Goal: Information Seeking & Learning: Learn about a topic

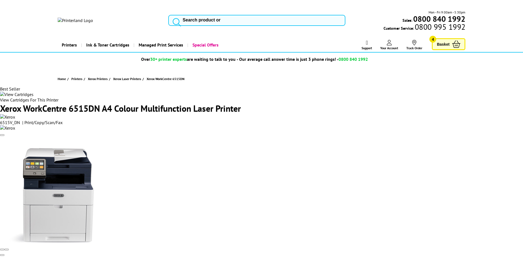
click at [223, 15] on input "search" at bounding box center [256, 20] width 177 height 11
type input "oki"
click at [258, 23] on button "reset" at bounding box center [257, 25] width 3 height 5
click at [228, 15] on input "search" at bounding box center [256, 20] width 177 height 11
type input "oki"
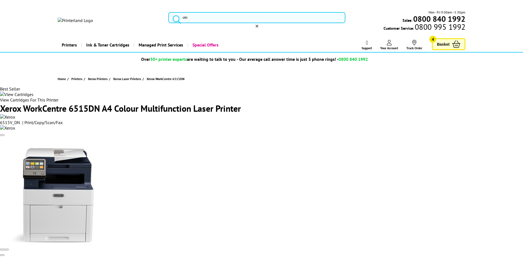
click at [258, 25] on icon "reset" at bounding box center [257, 26] width 3 height 3
click at [236, 16] on input "search" at bounding box center [256, 20] width 177 height 11
type input "oki"
click at [258, 25] on icon "reset" at bounding box center [257, 26] width 3 height 3
click at [218, 15] on input "search" at bounding box center [256, 20] width 177 height 11
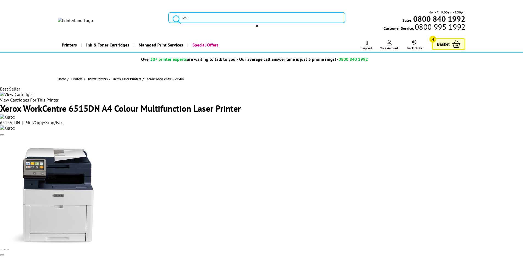
type input "oki"
click at [258, 25] on icon "reset" at bounding box center [257, 26] width 3 height 3
click at [227, 15] on input "search" at bounding box center [256, 20] width 177 height 11
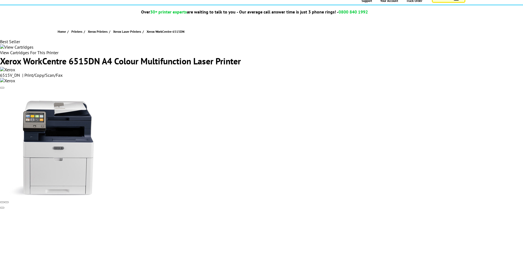
scroll to position [27, 0]
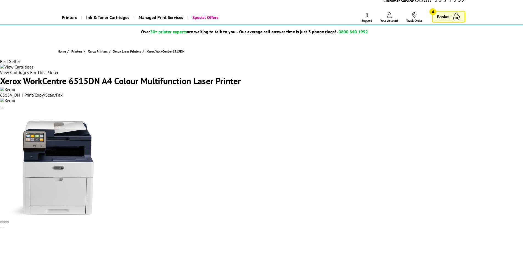
type input "oki"
click at [0, 0] on input "CONSUMABLE 956" at bounding box center [0, 0] width 0 height 0
checkbox input "true"
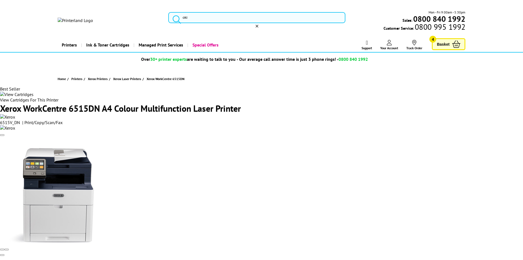
click at [0, 0] on input "PRINTER 458" at bounding box center [0, 0] width 0 height 0
checkbox input "true"
drag, startPoint x: 29, startPoint y: 63, endPoint x: 34, endPoint y: 66, distance: 5.7
click at [0, 0] on div "No results OKI Printers OKI AirPrint Compatible Printers OKI A3 Printers OKI Mu…" at bounding box center [0, 0] width 0 height 0
click at [200, 13] on input "oki" at bounding box center [256, 17] width 177 height 11
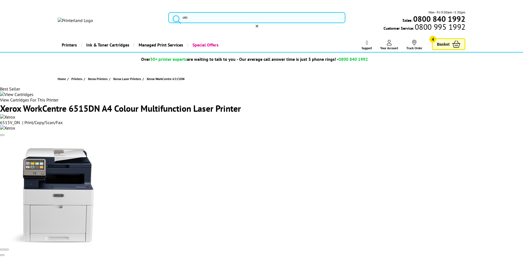
click at [273, 18] on input "oki" at bounding box center [256, 17] width 177 height 11
type input "ok"
click at [0, 0] on img at bounding box center [0, 0] width 0 height 0
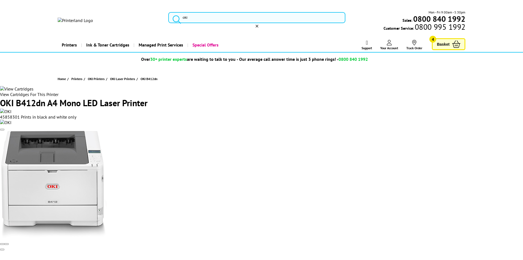
click at [335, 19] on input "oki" at bounding box center [256, 17] width 177 height 11
type input "oki"
click at [258, 23] on button "reset" at bounding box center [257, 25] width 3 height 5
click at [208, 15] on input "search" at bounding box center [256, 20] width 177 height 11
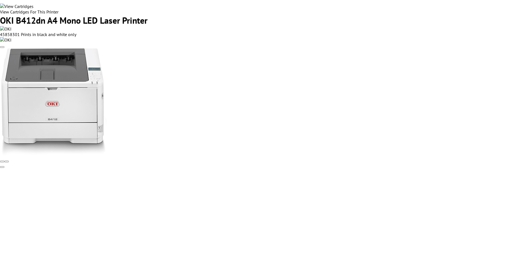
type input "oki"
click at [0, 0] on input "CONSUMABLE 956" at bounding box center [0, 0] width 0 height 0
checkbox input "true"
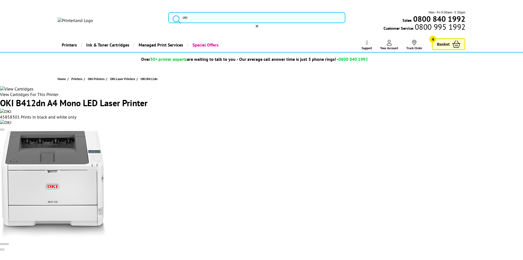
click at [0, 0] on input "PRINTER 458" at bounding box center [0, 0] width 0 height 0
click at [0, 0] on input "CONSUMABLE 956" at bounding box center [0, 0] width 0 height 0
click at [256, 18] on input "oki" at bounding box center [256, 17] width 177 height 11
click at [0, 0] on input "ACCESSORY 224" at bounding box center [0, 0] width 0 height 0
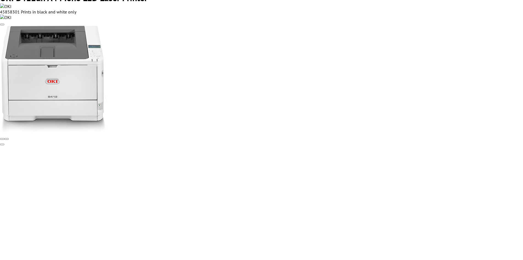
scroll to position [110, 0]
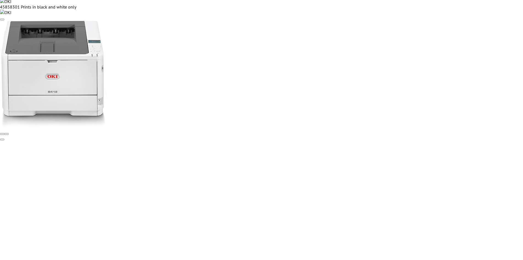
drag, startPoint x: 60, startPoint y: 76, endPoint x: 62, endPoint y: 78, distance: 3.0
click at [0, 0] on input "ACCESSORY 224" at bounding box center [0, 0] width 0 height 0
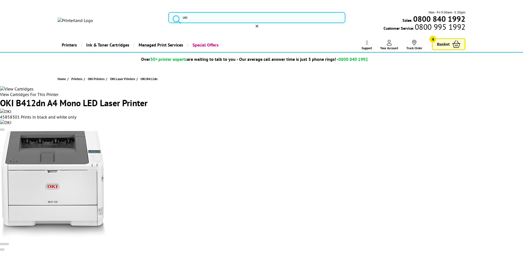
click at [93, 18] on img at bounding box center [75, 20] width 35 height 5
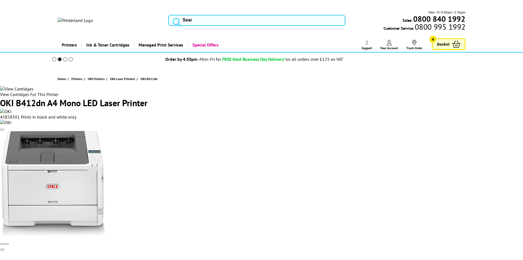
click at [229, 16] on input "search" at bounding box center [256, 20] width 177 height 11
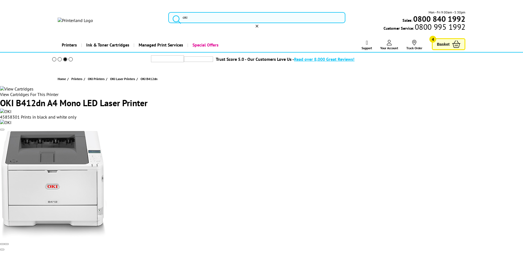
scroll to position [55, 0]
type input "oki"
click at [0, 0] on input "PRINTER 458" at bounding box center [0, 0] width 0 height 0
checkbox input "true"
click at [231, 18] on input "oki" at bounding box center [256, 17] width 177 height 11
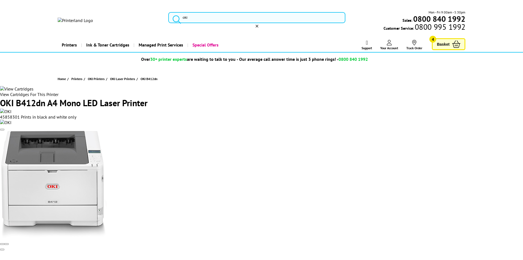
click at [258, 25] on icon "reset" at bounding box center [257, 26] width 3 height 3
click at [210, 15] on input "search" at bounding box center [256, 20] width 177 height 11
type input "oki"
click at [0, 0] on input "CONSUMABLE 956" at bounding box center [0, 0] width 0 height 0
click at [217, 13] on input "oki" at bounding box center [256, 17] width 177 height 11
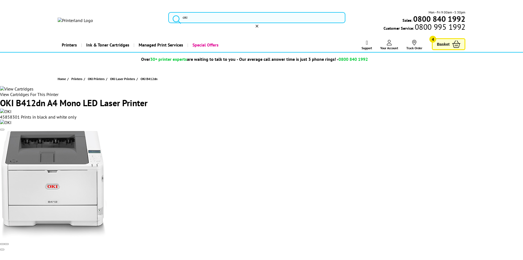
drag, startPoint x: 180, startPoint y: 80, endPoint x: 281, endPoint y: 88, distance: 101.3
click at [0, 0] on img at bounding box center [0, 0] width 0 height 0
type input "oki"
drag, startPoint x: 60, startPoint y: 160, endPoint x: 93, endPoint y: 164, distance: 32.4
click at [0, 0] on input "PRINTER 458" at bounding box center [0, 0] width 0 height 0
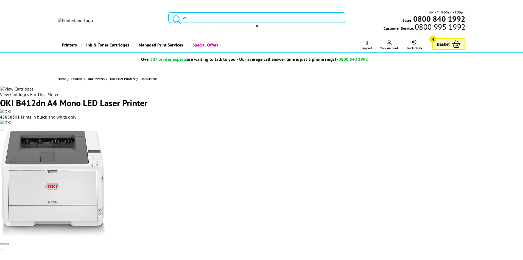
click at [236, 17] on input "oki" at bounding box center [256, 17] width 177 height 11
click at [242, 16] on input "oki" at bounding box center [256, 17] width 177 height 11
click at [204, 19] on input "oki" at bounding box center [256, 17] width 177 height 11
drag, startPoint x: 338, startPoint y: 13, endPoint x: 333, endPoint y: 16, distance: 5.6
click at [258, 25] on icon "reset" at bounding box center [257, 26] width 3 height 3
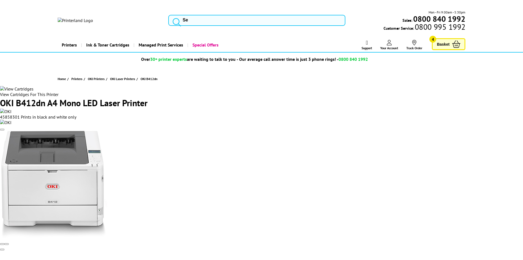
click at [214, 17] on input "search" at bounding box center [256, 20] width 177 height 11
click at [306, 38] on div "Printers Laser Printers Colour Laser Printers A4 Colour Laser Printers A3 Colou…" at bounding box center [262, 45] width 408 height 14
click at [286, 16] on input "search" at bounding box center [256, 20] width 177 height 11
click at [216, 17] on input "search" at bounding box center [256, 20] width 177 height 11
click at [224, 16] on input "search" at bounding box center [256, 20] width 177 height 11
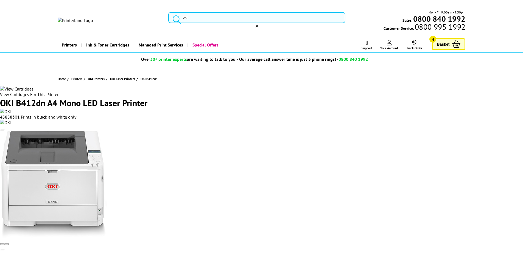
type input "oki"
click at [0, 0] on input "PRINTER 458" at bounding box center [0, 0] width 0 height 0
click at [214, 14] on input "oki" at bounding box center [256, 17] width 177 height 11
click at [258, 25] on icon "reset" at bounding box center [257, 26] width 3 height 3
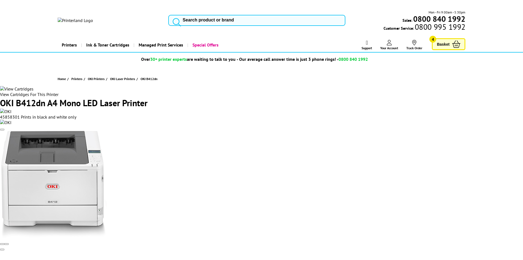
click at [248, 15] on input "search" at bounding box center [256, 20] width 177 height 11
click at [204, 16] on input "search" at bounding box center [256, 20] width 177 height 11
click at [205, 15] on input "search" at bounding box center [256, 20] width 177 height 11
type input "oki"
click at [0, 0] on div "No results OKI Printers OKI AirPrint Compatible Printers OKI A3 Printers OKI Mu…" at bounding box center [0, 0] width 0 height 0
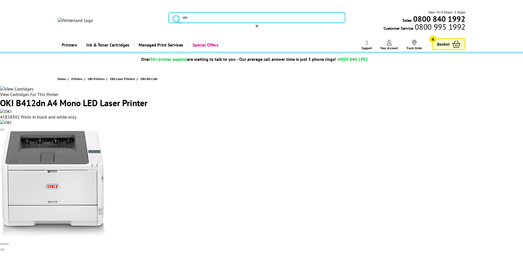
click at [258, 25] on icon "reset" at bounding box center [257, 26] width 3 height 3
click at [212, 16] on input "search" at bounding box center [256, 20] width 177 height 11
click at [207, 17] on input "search" at bounding box center [256, 20] width 177 height 11
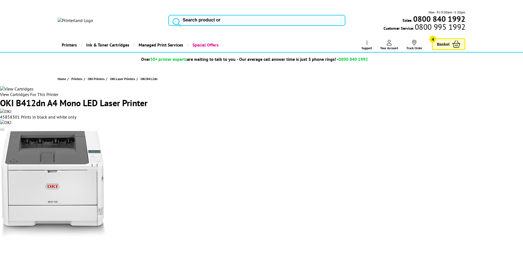
click at [241, 15] on input "search" at bounding box center [256, 20] width 177 height 11
click at [247, 15] on input "search" at bounding box center [256, 20] width 177 height 11
click at [216, 17] on input "oki" at bounding box center [256, 17] width 177 height 11
type input "oki"
